Goal: Information Seeking & Learning: Learn about a topic

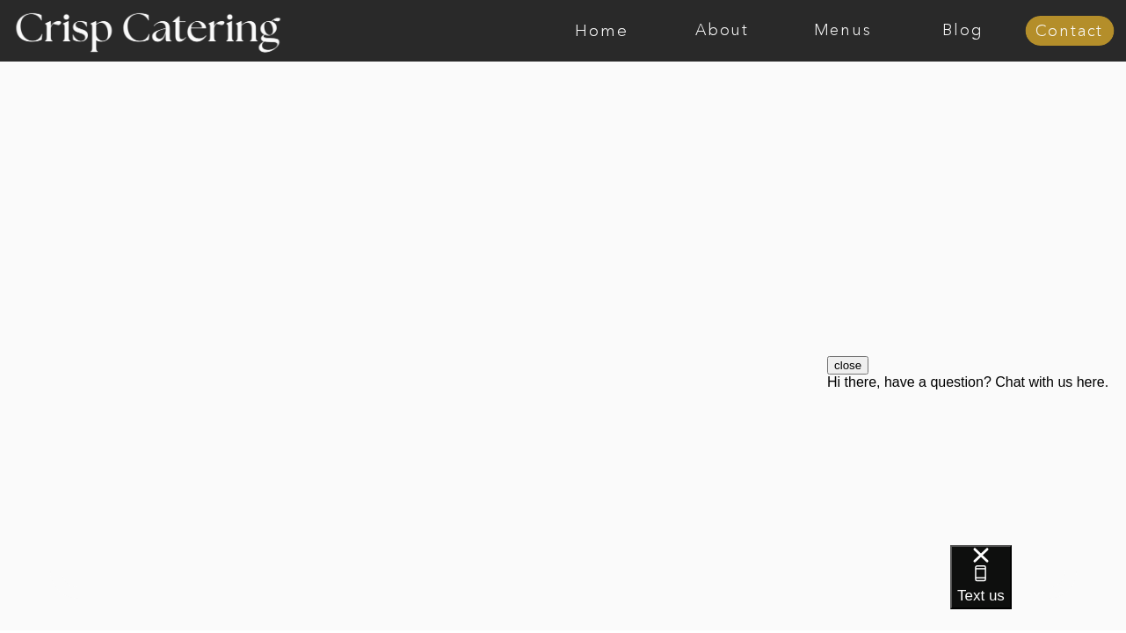
scroll to position [3782, 0]
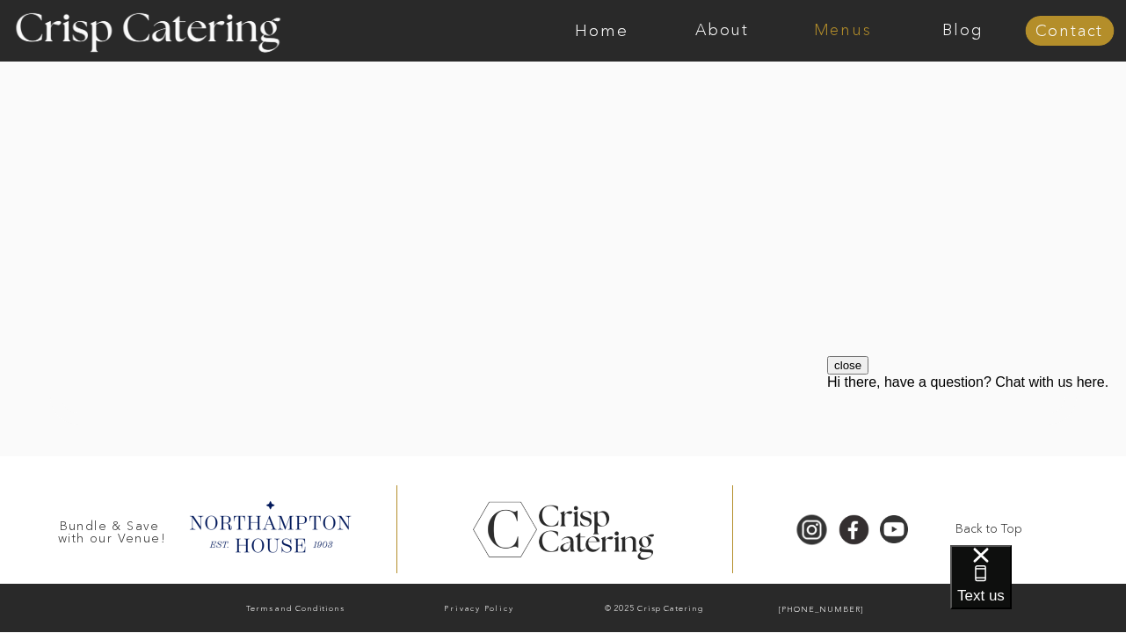
click at [841, 30] on nav "Menus" at bounding box center [843, 31] width 120 height 18
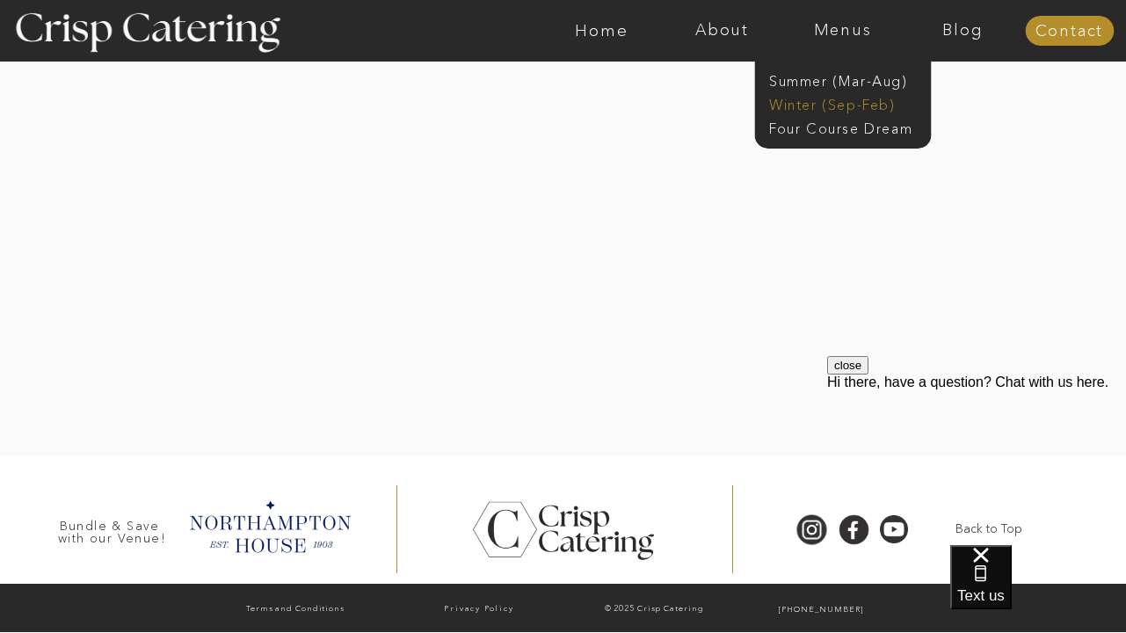
click at [820, 108] on nav "Winter (Sep-Feb)" at bounding box center [841, 103] width 144 height 17
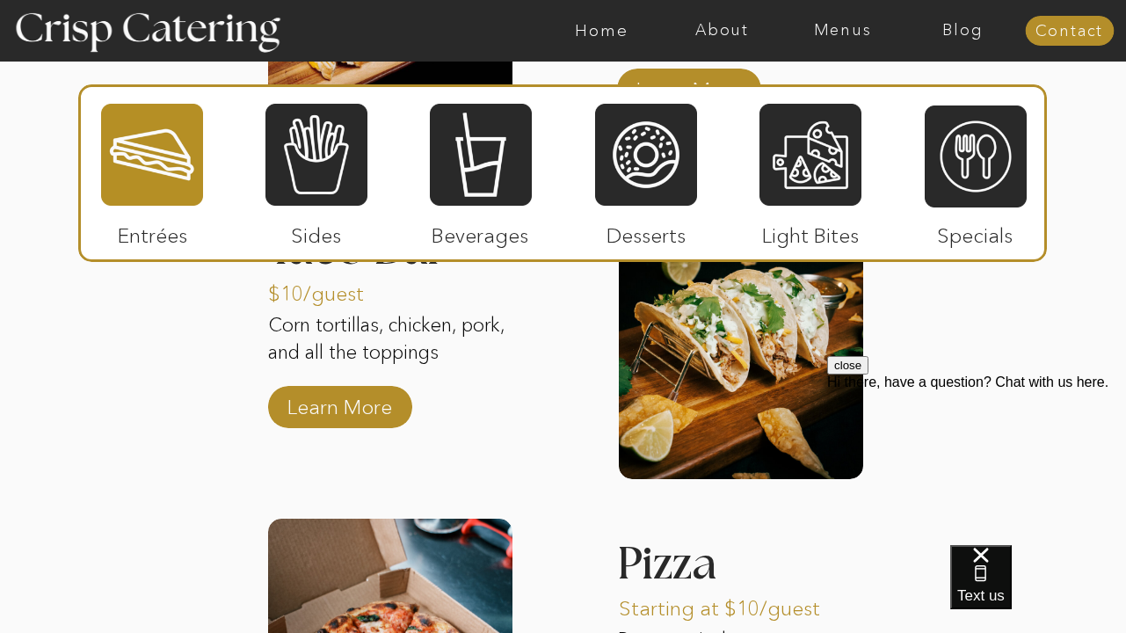
scroll to position [2604, 0]
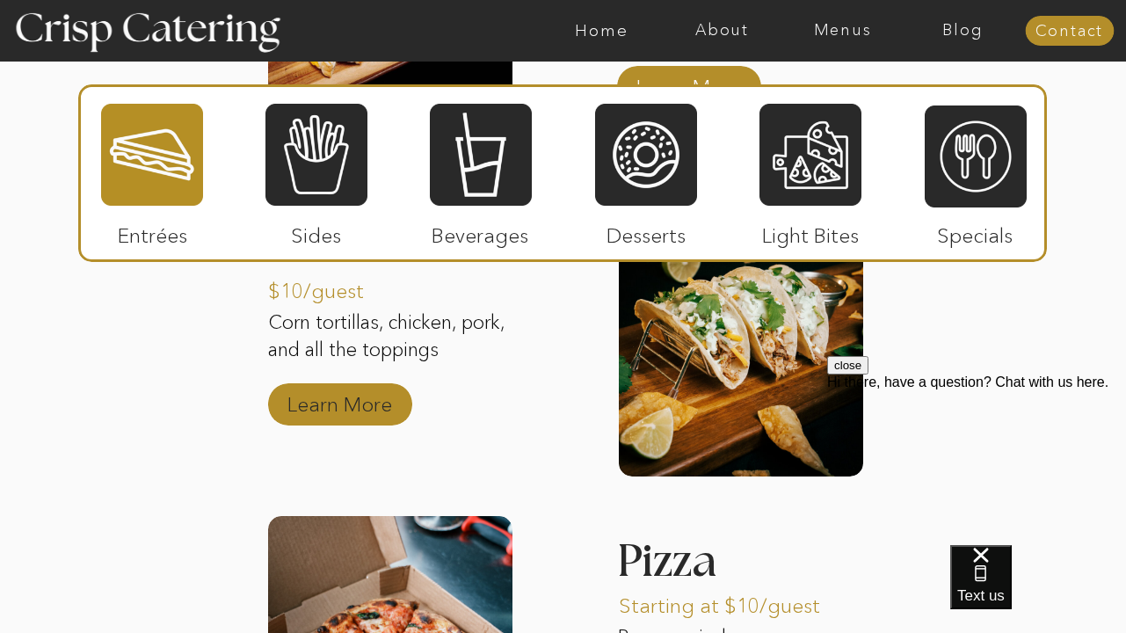
click at [379, 406] on p "Learn More" at bounding box center [339, 400] width 117 height 51
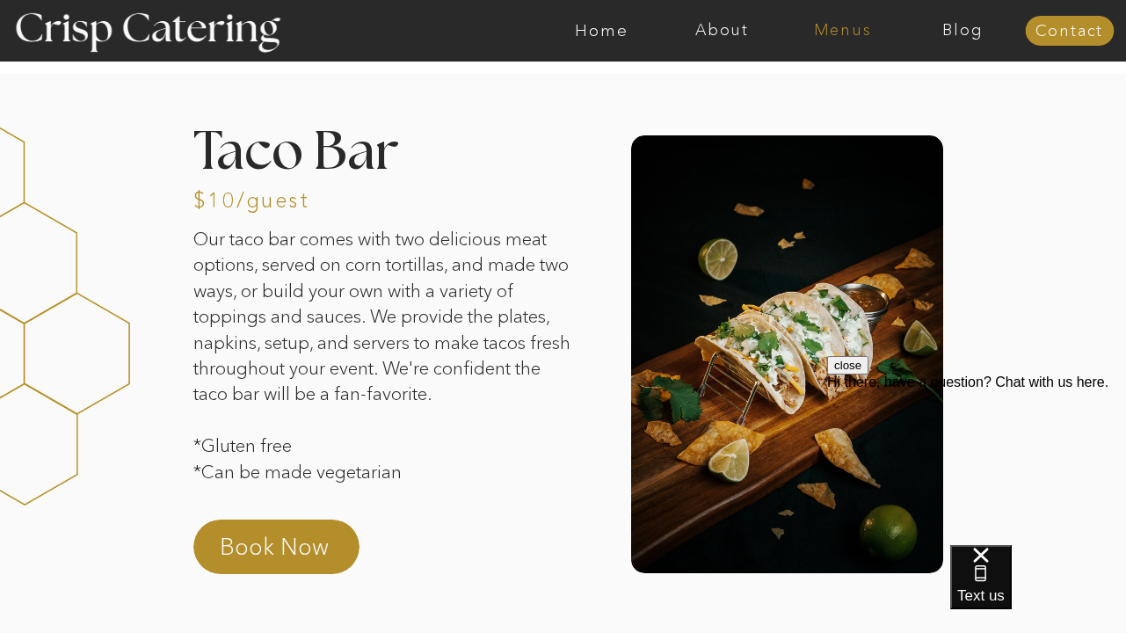
click at [848, 31] on nav "Menus" at bounding box center [843, 31] width 120 height 18
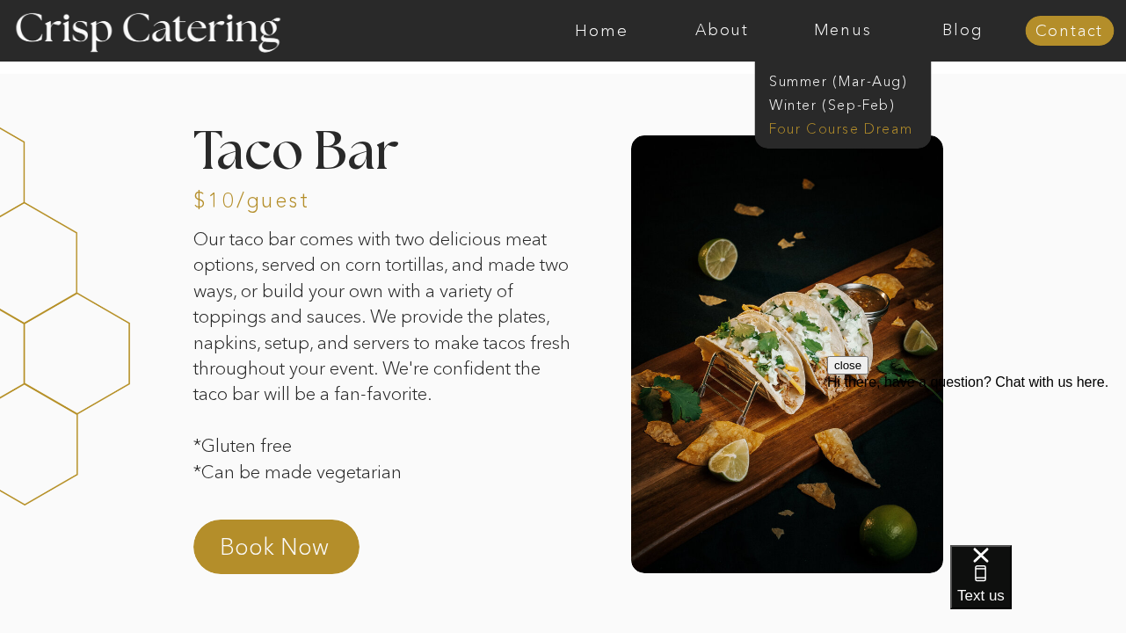
click at [855, 128] on nav "Four Course Dream" at bounding box center [847, 127] width 157 height 17
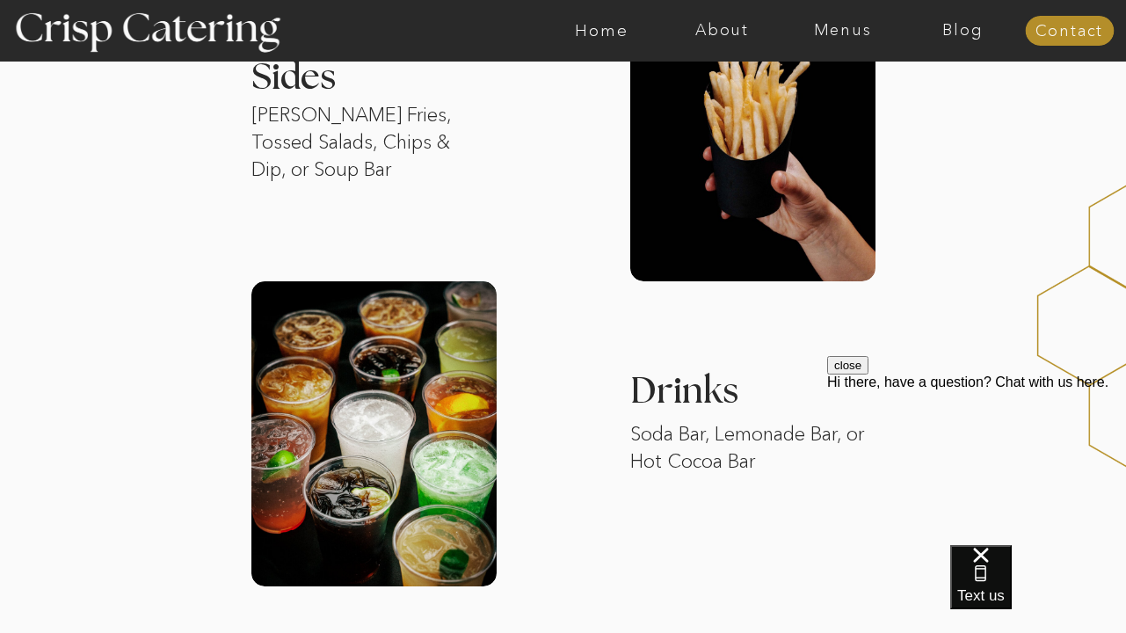
scroll to position [2027, 0]
